Goal: Check status: Check status

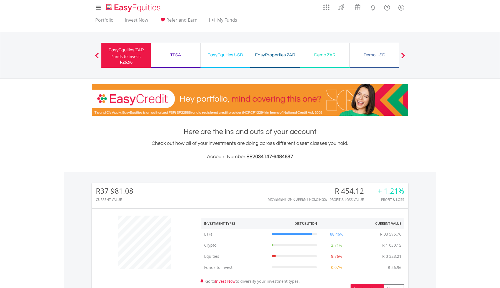
scroll to position [53, 106]
click at [107, 16] on ul "Portfolio Invest Now Refer and Earn My Funds Fund your accounts Withdraw Money …" at bounding box center [168, 20] width 153 height 11
click at [106, 23] on link "Portfolio" at bounding box center [104, 21] width 23 height 9
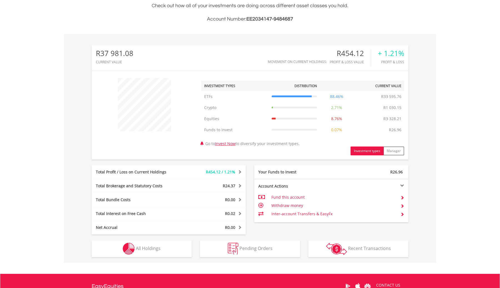
scroll to position [204, 0]
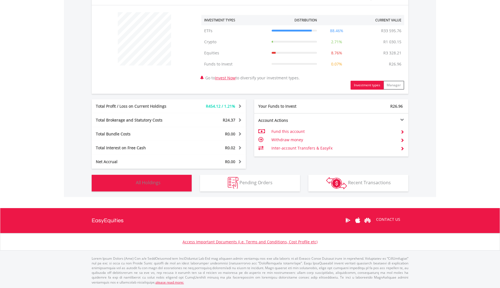
click at [175, 187] on button "Holdings All Holdings" at bounding box center [142, 183] width 100 height 17
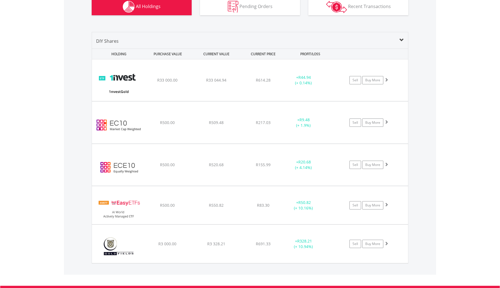
scroll to position [0, 0]
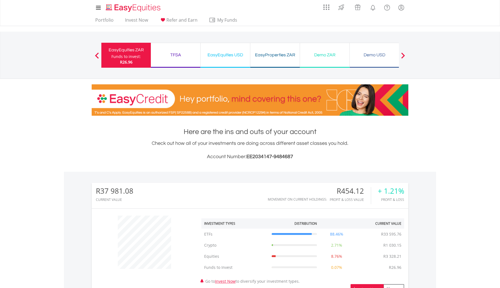
click at [176, 57] on div "TFSA" at bounding box center [175, 55] width 43 height 8
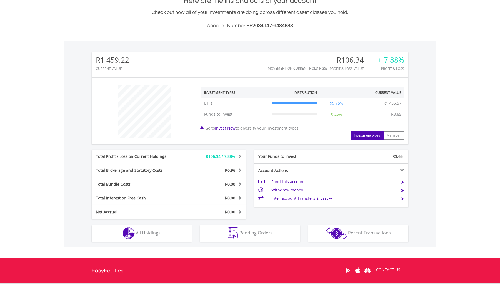
scroll to position [131, 0]
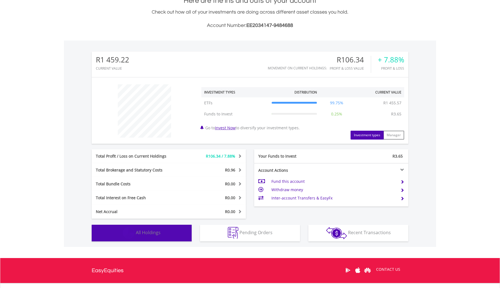
click at [166, 230] on button "Holdings All Holdings" at bounding box center [142, 233] width 100 height 17
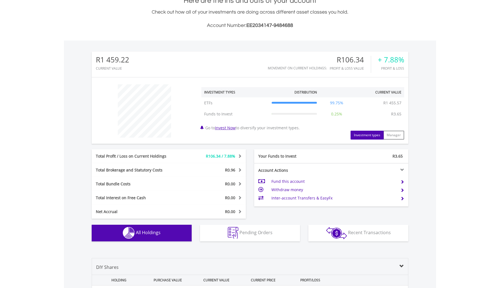
scroll to position [308, 0]
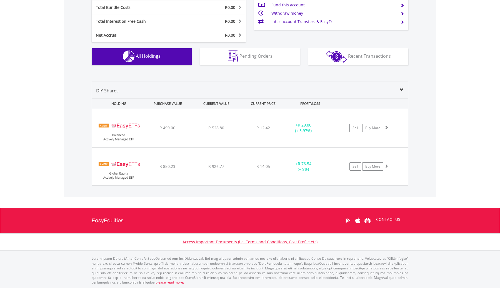
click at [426, 119] on div "Value View Share View DIY Shares HOLDING PURCHASE VALUE CURRENT VALUE CURRENT P…" at bounding box center [250, 134] width 372 height 127
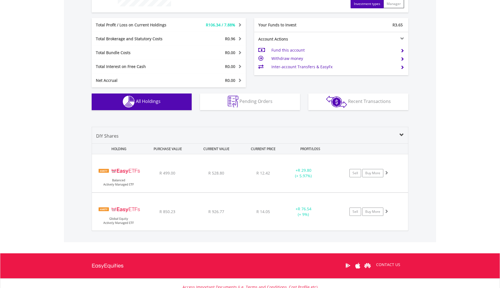
scroll to position [267, 0]
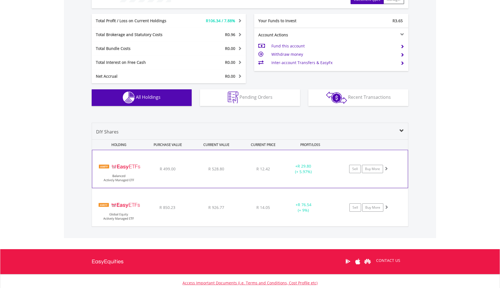
click at [298, 167] on div "+ R 29.80 (+ 5.97%)" at bounding box center [304, 169] width 42 height 11
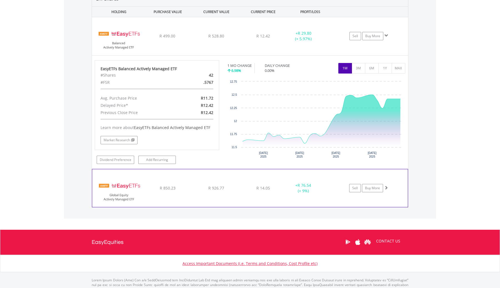
scroll to position [400, 0]
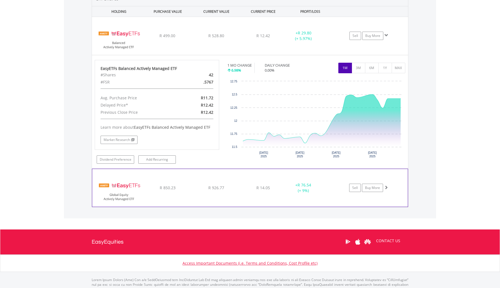
click at [242, 195] on div "﻿ EasyETFs Global Equity Actively Managed ETF R 850.23 R 926.77 R 14.05 + R 76.…" at bounding box center [250, 188] width 316 height 38
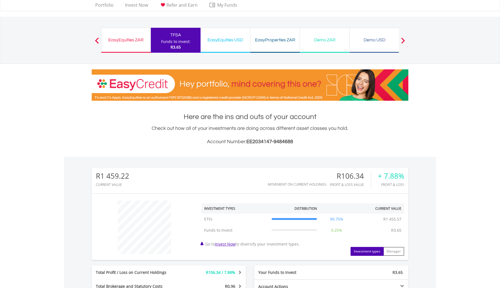
scroll to position [0, 0]
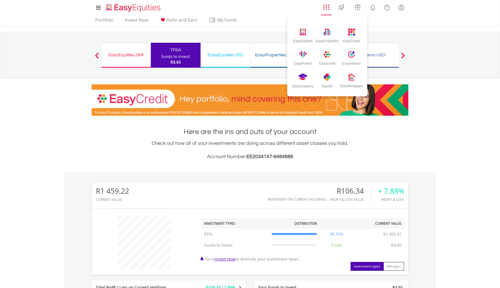
click at [324, 8] on img "AppsGrid" at bounding box center [326, 7] width 6 height 6
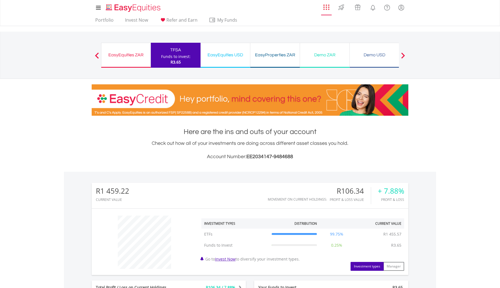
click at [324, 8] on img "AppsGrid" at bounding box center [326, 7] width 6 height 6
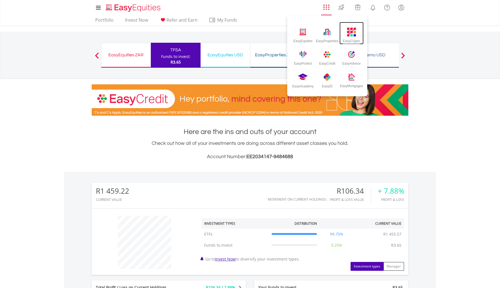
click at [351, 31] on img at bounding box center [351, 32] width 9 height 9
click at [351, 35] on img at bounding box center [351, 32] width 9 height 9
